Goal: Task Accomplishment & Management: Manage account settings

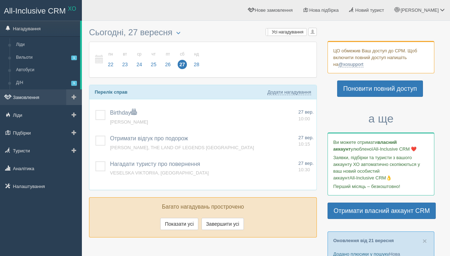
click at [44, 94] on link "Замовлення" at bounding box center [41, 97] width 82 height 16
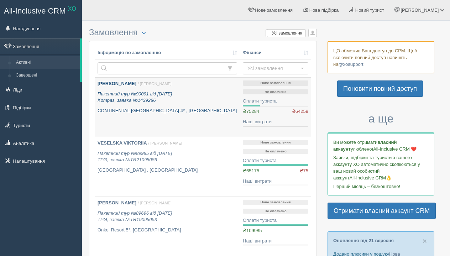
click at [160, 99] on p "Пакетний тур №90091 від 18.09.2025 Kompas, заявка №1439286" at bounding box center [168, 97] width 140 height 13
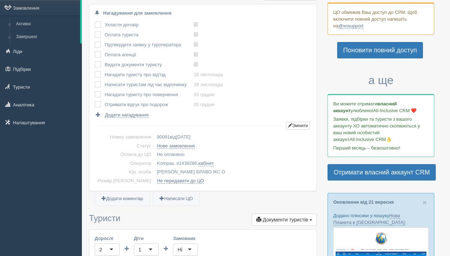
scroll to position [7, 0]
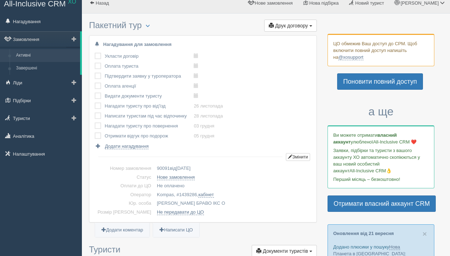
click at [41, 57] on link "Активні" at bounding box center [46, 55] width 67 height 13
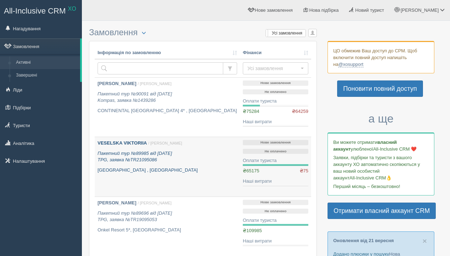
click at [148, 171] on p "PIRATES PARK RESORT , Туреччина" at bounding box center [168, 170] width 140 height 7
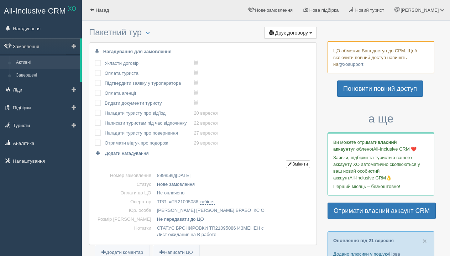
click at [30, 63] on link "Активні" at bounding box center [46, 62] width 67 height 13
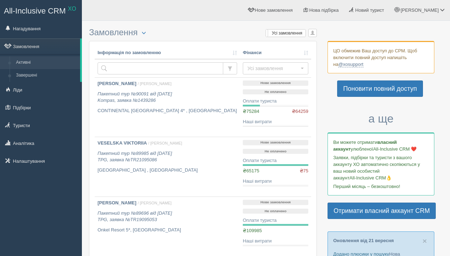
scroll to position [33, 0]
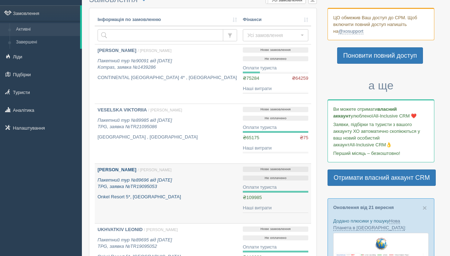
click at [136, 172] on b "[PERSON_NAME]" at bounding box center [117, 169] width 39 height 5
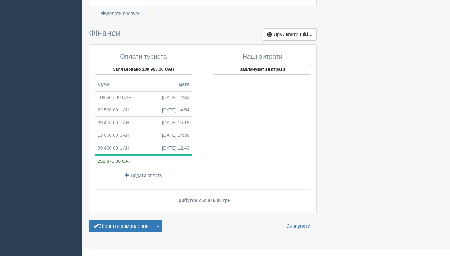
scroll to position [795, 0]
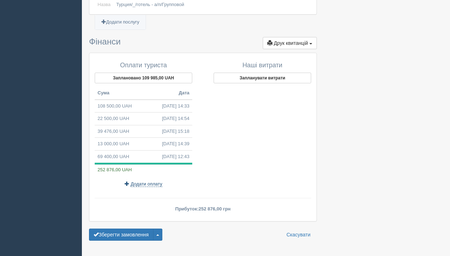
click at [135, 181] on span "Додати оплату" at bounding box center [147, 184] width 32 height 6
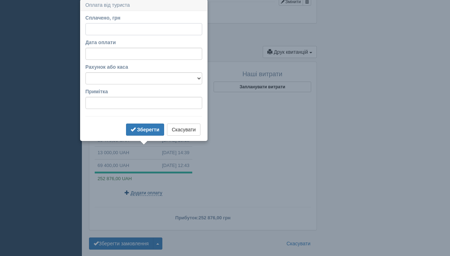
scroll to position [785, 0]
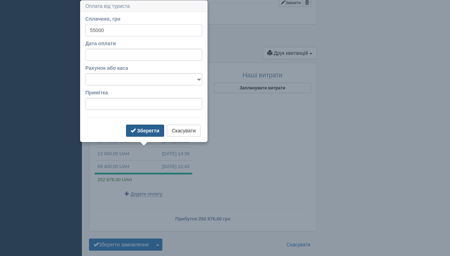
type input "55000"
click at [149, 134] on button "Зберегти" at bounding box center [145, 131] width 38 height 12
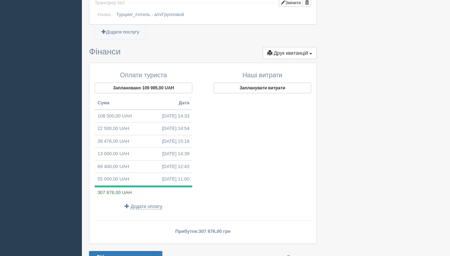
click at [148, 97] on th "Дата" at bounding box center [167, 103] width 49 height 13
click at [293, 50] on span "Друк квитанцій" at bounding box center [291, 53] width 34 height 6
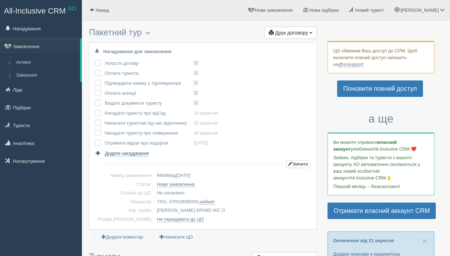
scroll to position [0, 0]
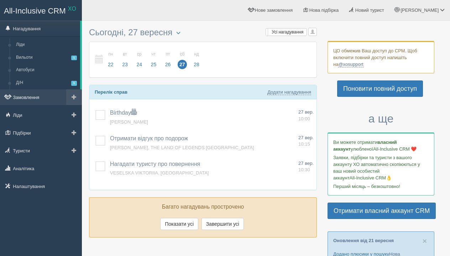
click at [34, 102] on link "Замовлення" at bounding box center [41, 97] width 82 height 16
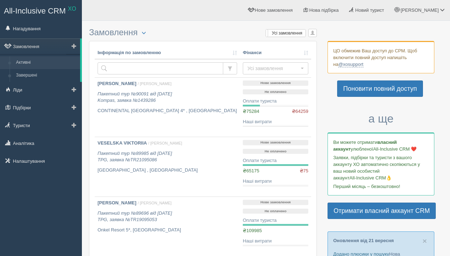
click at [37, 65] on link "Активні" at bounding box center [46, 62] width 67 height 13
click at [276, 4] on link "Нове замовлення" at bounding box center [270, 10] width 54 height 20
